Goal: Check status: Check status

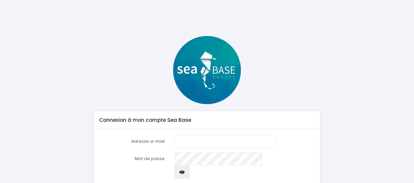
scroll to position [38, 0]
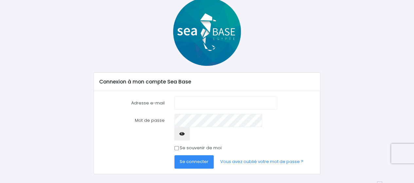
type input "[PERSON_NAME][EMAIL_ADDRESS][DOMAIN_NAME]"
click at [186, 145] on label "Se souvenir de moi" at bounding box center [200, 148] width 42 height 7
click at [179, 146] on input "Se souvenir de moi" at bounding box center [176, 148] width 4 height 4
checkbox input "true"
click at [192, 155] on button "Se connecter" at bounding box center [193, 161] width 39 height 13
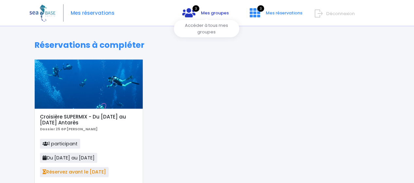
click at [212, 13] on span "Mes groupes" at bounding box center [215, 13] width 28 height 6
click at [192, 11] on icon at bounding box center [188, 13] width 13 height 10
click at [190, 14] on icon at bounding box center [188, 13] width 13 height 10
click at [210, 15] on span "Mes groupes" at bounding box center [215, 13] width 28 height 6
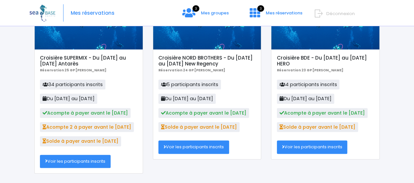
scroll to position [96, 0]
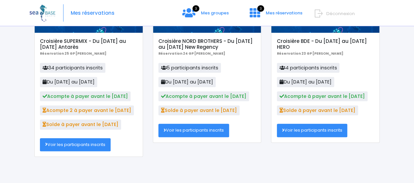
click at [100, 148] on link "Voir les participants inscrits" at bounding box center [75, 144] width 71 height 13
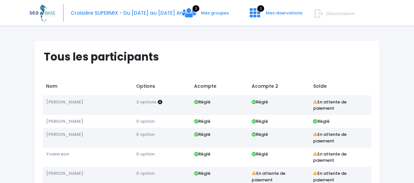
click at [95, 147] on td "Yoann eon" at bounding box center [88, 157] width 90 height 20
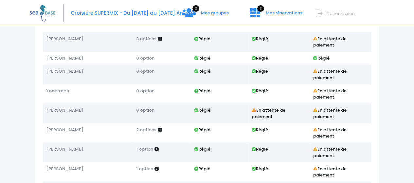
scroll to position [65, 0]
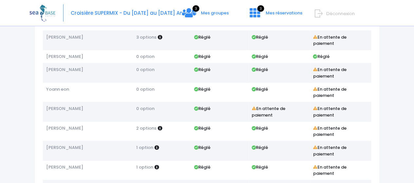
drag, startPoint x: 77, startPoint y: 147, endPoint x: 46, endPoint y: 129, distance: 35.9
click at [87, 136] on td "Adeline Chatel" at bounding box center [88, 131] width 90 height 20
